Goal: Check status: Check status

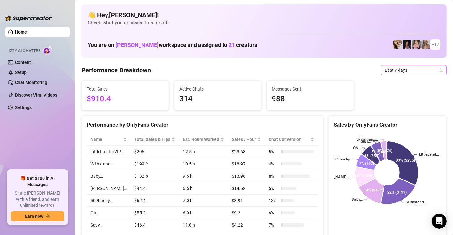
click at [404, 69] on span "Last 7 days" at bounding box center [413, 69] width 58 height 9
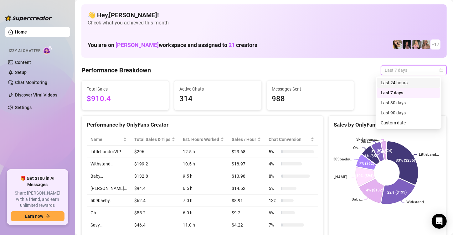
click at [400, 84] on div "Last 24 hours" at bounding box center [408, 82] width 56 height 7
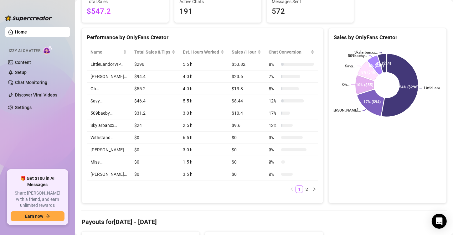
scroll to position [94, 0]
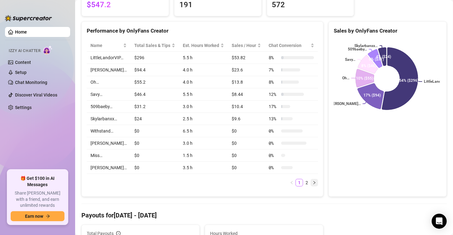
click at [310, 185] on button "button" at bounding box center [314, 183] width 8 height 8
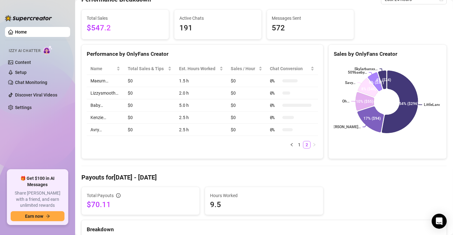
scroll to position [31, 0]
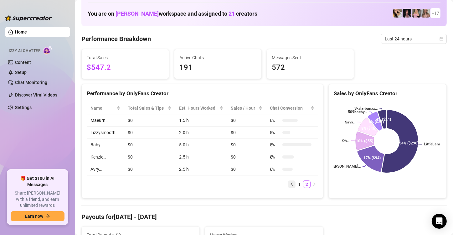
click at [290, 185] on icon "left" at bounding box center [292, 184] width 4 height 4
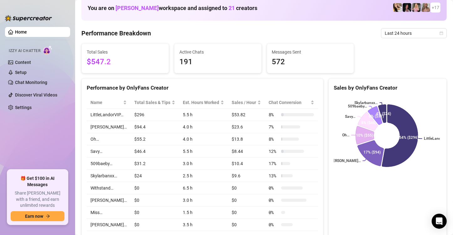
scroll to position [0, 0]
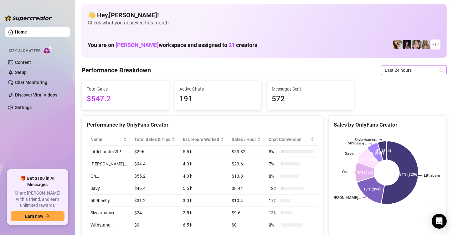
click at [411, 68] on span "Last 24 hours" at bounding box center [413, 69] width 58 height 9
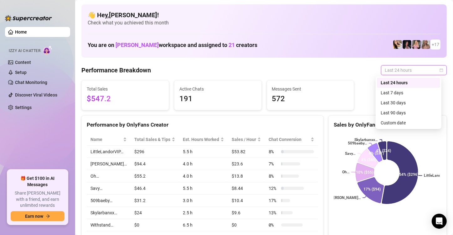
click at [402, 90] on div "Last 7 days" at bounding box center [408, 92] width 56 height 7
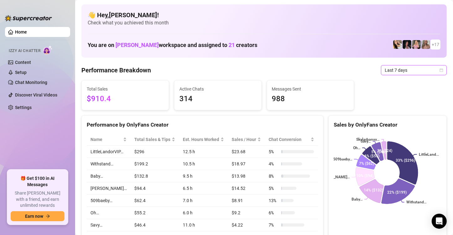
click at [380, 84] on div "Total Sales $910.4 Active Chats 314 Messages Sent 988" at bounding box center [264, 95] width 370 height 30
click at [394, 71] on span "Last 7 days" at bounding box center [413, 69] width 58 height 9
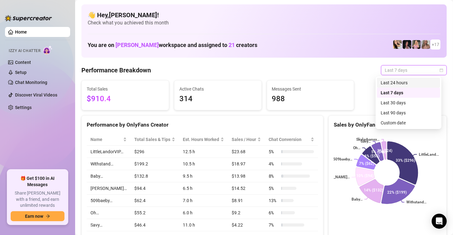
click at [393, 83] on div "Last 24 hours" at bounding box center [408, 82] width 56 height 7
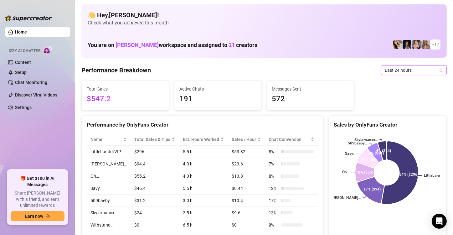
click at [392, 71] on span "Last 24 hours" at bounding box center [413, 69] width 58 height 9
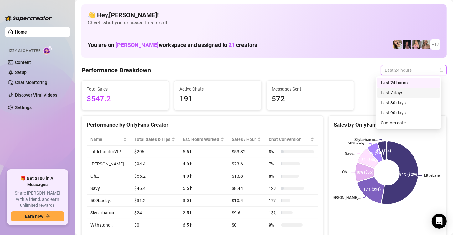
click at [394, 93] on div "Last 7 days" at bounding box center [408, 92] width 56 height 7
